Goal: Task Accomplishment & Management: Use online tool/utility

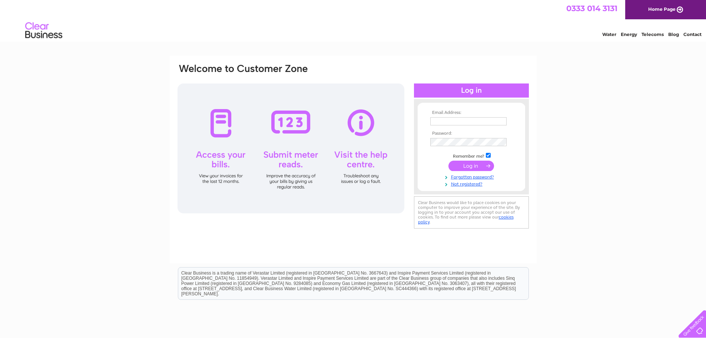
type input "Amy.smith@logitech.uk.com"
click at [475, 165] on input "submit" at bounding box center [471, 165] width 46 height 10
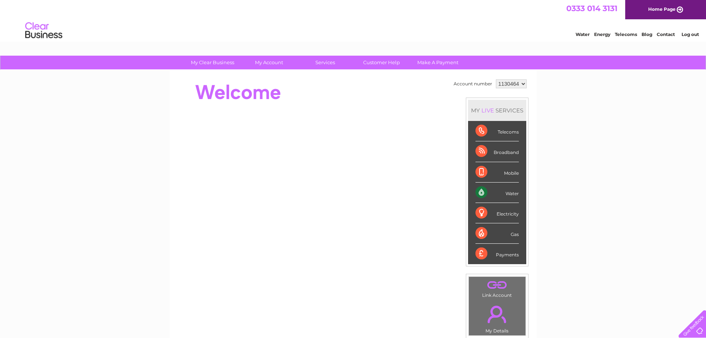
click at [480, 192] on div "Water" at bounding box center [496, 192] width 43 height 20
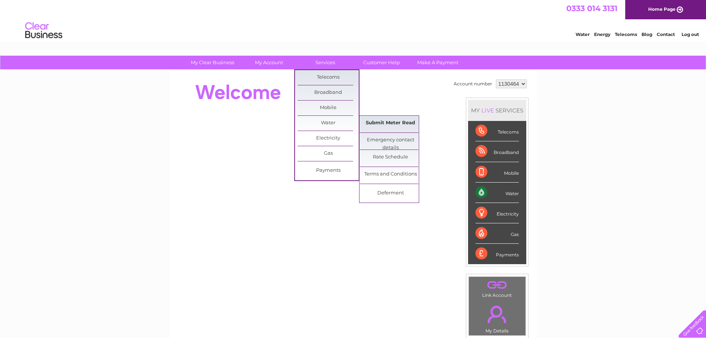
click at [391, 122] on link "Submit Meter Read" at bounding box center [390, 123] width 61 height 15
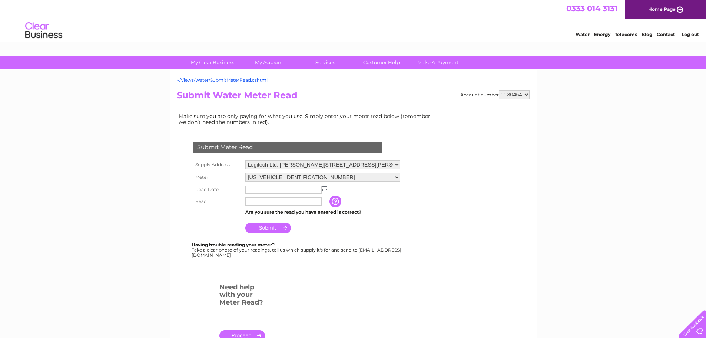
click at [325, 188] on img at bounding box center [325, 188] width 6 height 6
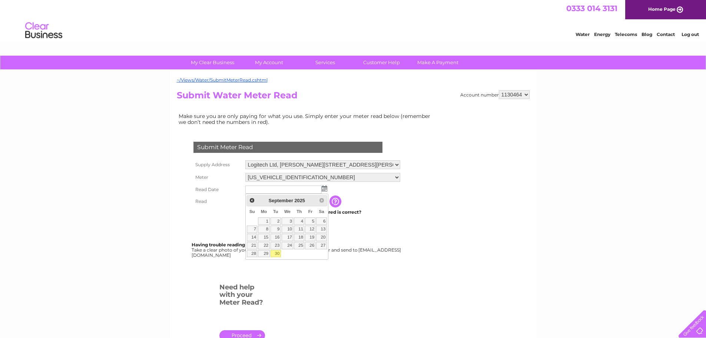
click at [275, 252] on link "30" at bounding box center [275, 253] width 10 height 7
type input "2025/09/30"
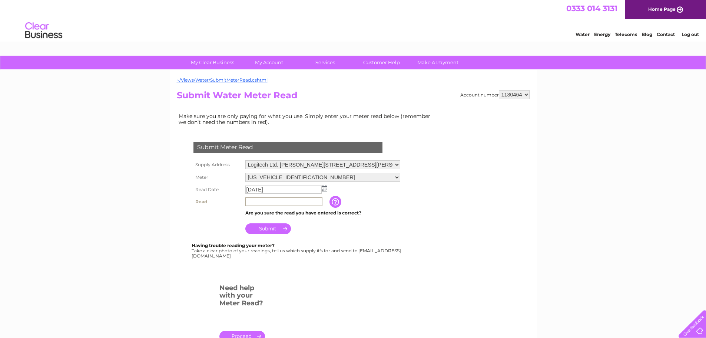
click at [314, 203] on input "text" at bounding box center [283, 201] width 77 height 9
click at [260, 202] on input "text" at bounding box center [283, 201] width 77 height 9
click at [261, 202] on input "4001" at bounding box center [283, 201] width 77 height 9
type input "4021"
click at [266, 226] on input "Submit" at bounding box center [268, 227] width 46 height 10
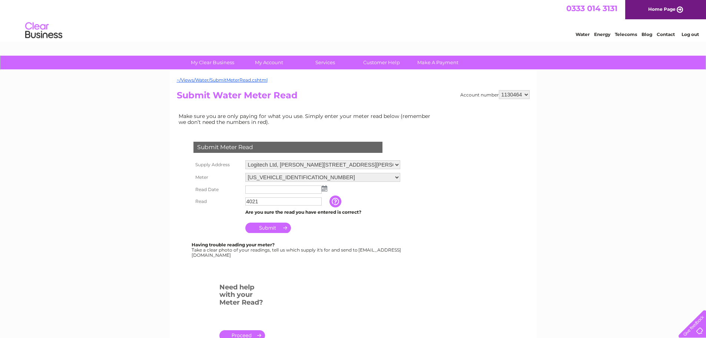
click at [600, 126] on div "My Clear Business Login Details My Details My Preferences Link Account My Accou…" at bounding box center [353, 276] width 706 height 440
